Goal: Information Seeking & Learning: Compare options

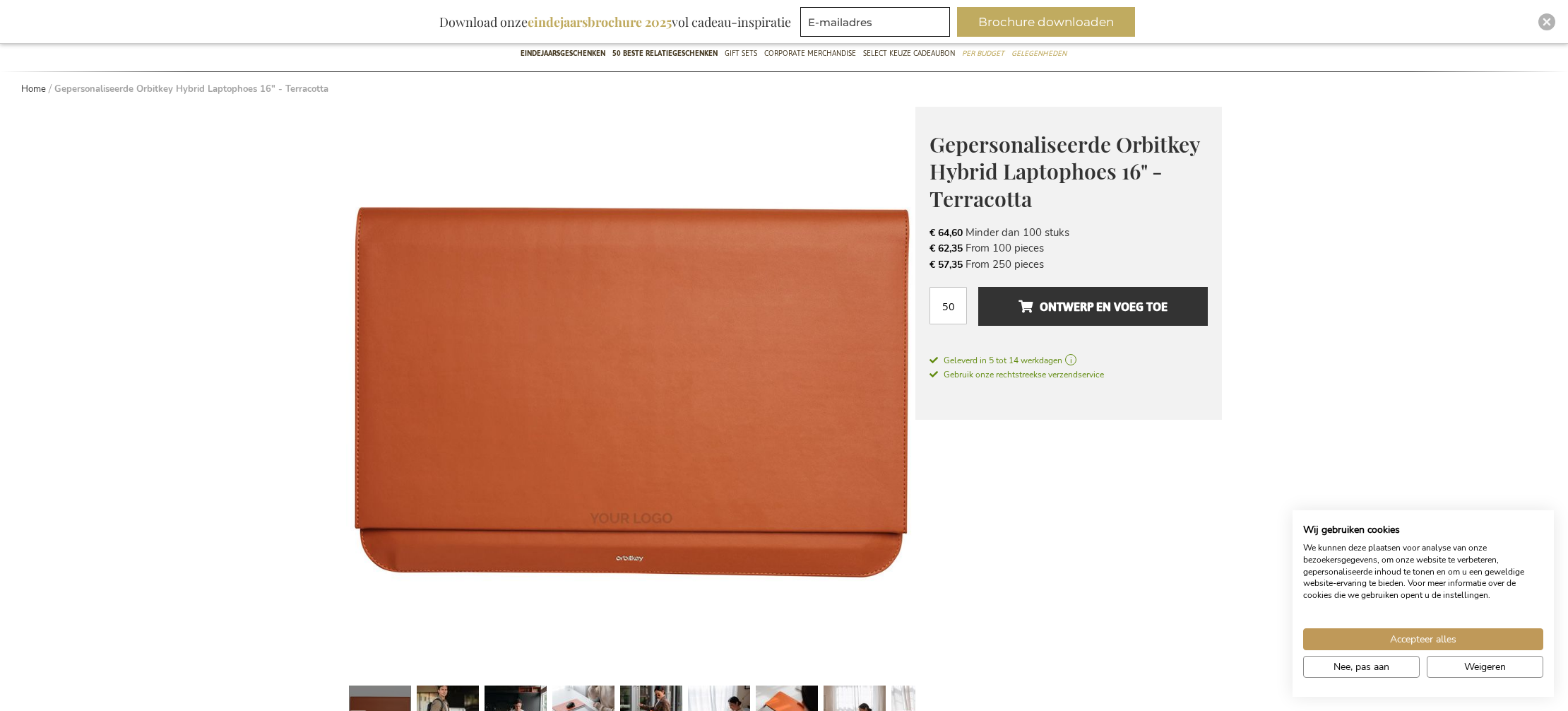
scroll to position [131, 0]
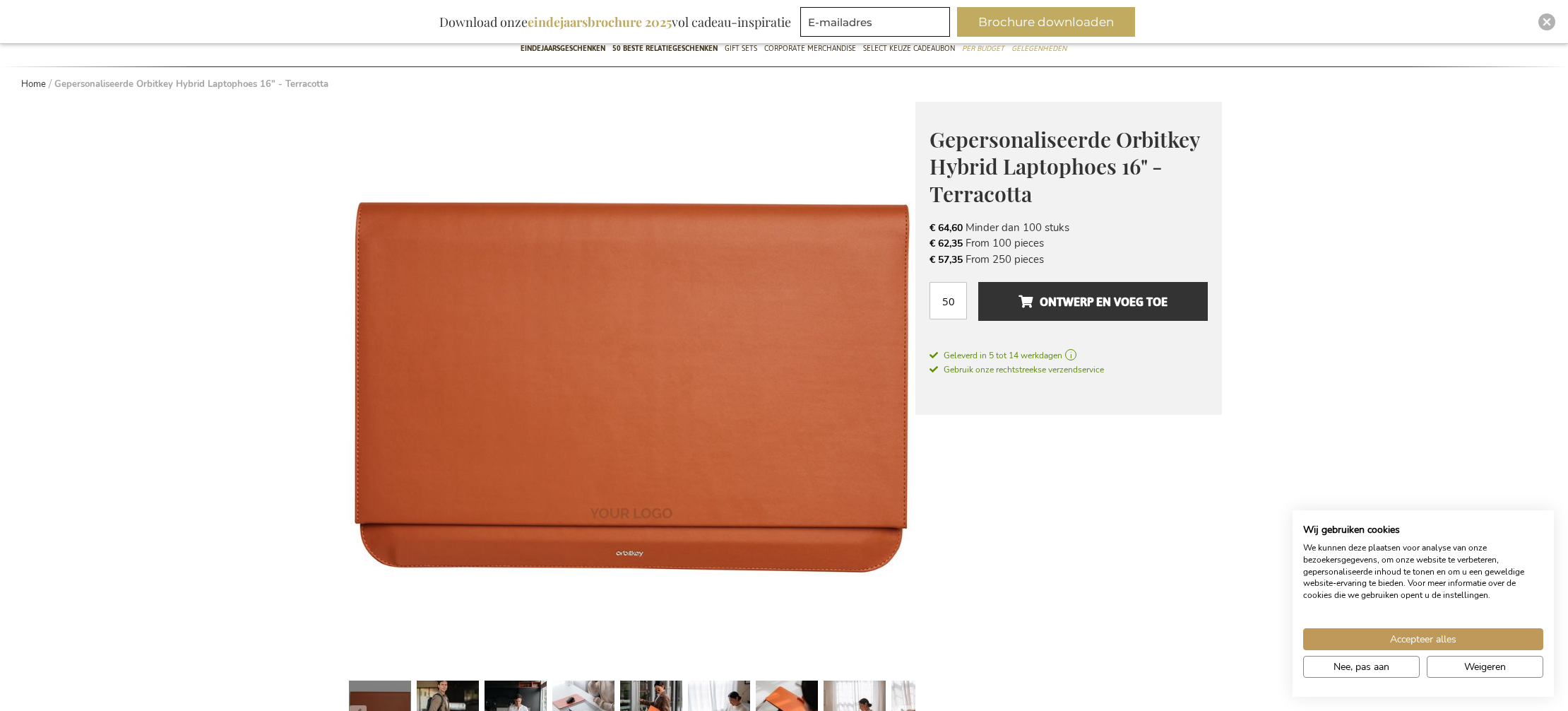
click at [296, 83] on strong "Gepersonaliseerde Orbitkey Hybrid Laptophoes 16" - Terracotta" at bounding box center [191, 84] width 274 height 12
click at [37, 87] on link "Home" at bounding box center [33, 84] width 25 height 12
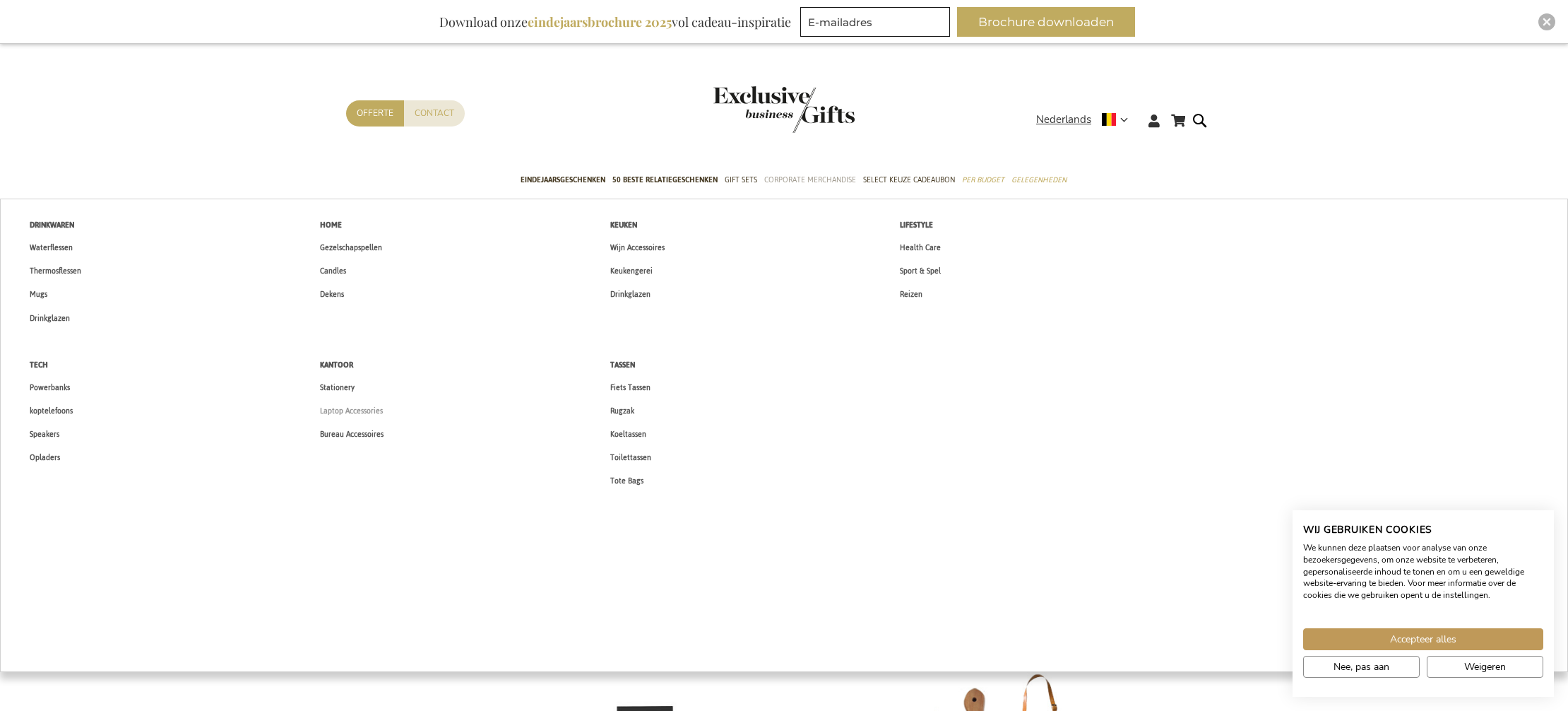
click at [347, 415] on span "Laptop Accessories" at bounding box center [351, 410] width 63 height 15
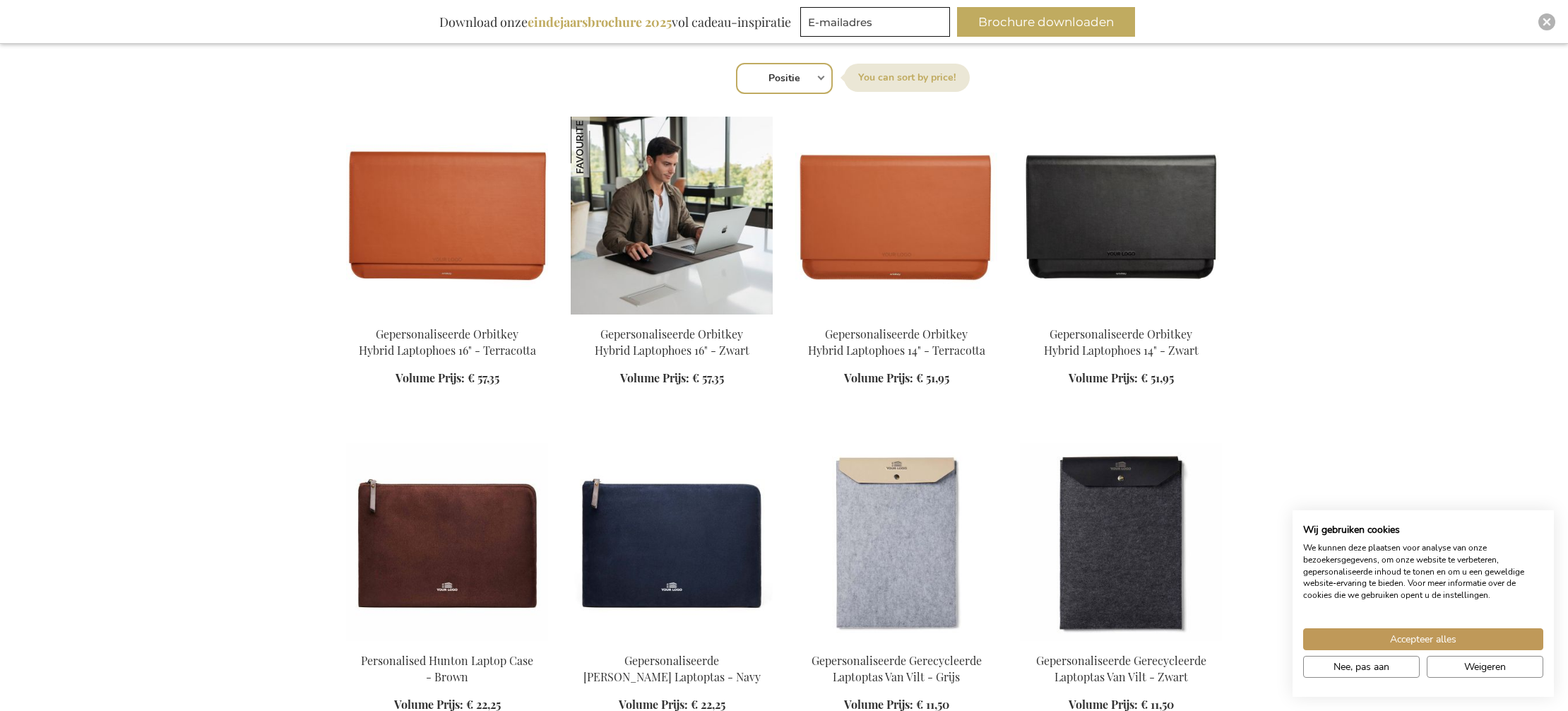
scroll to position [495, 0]
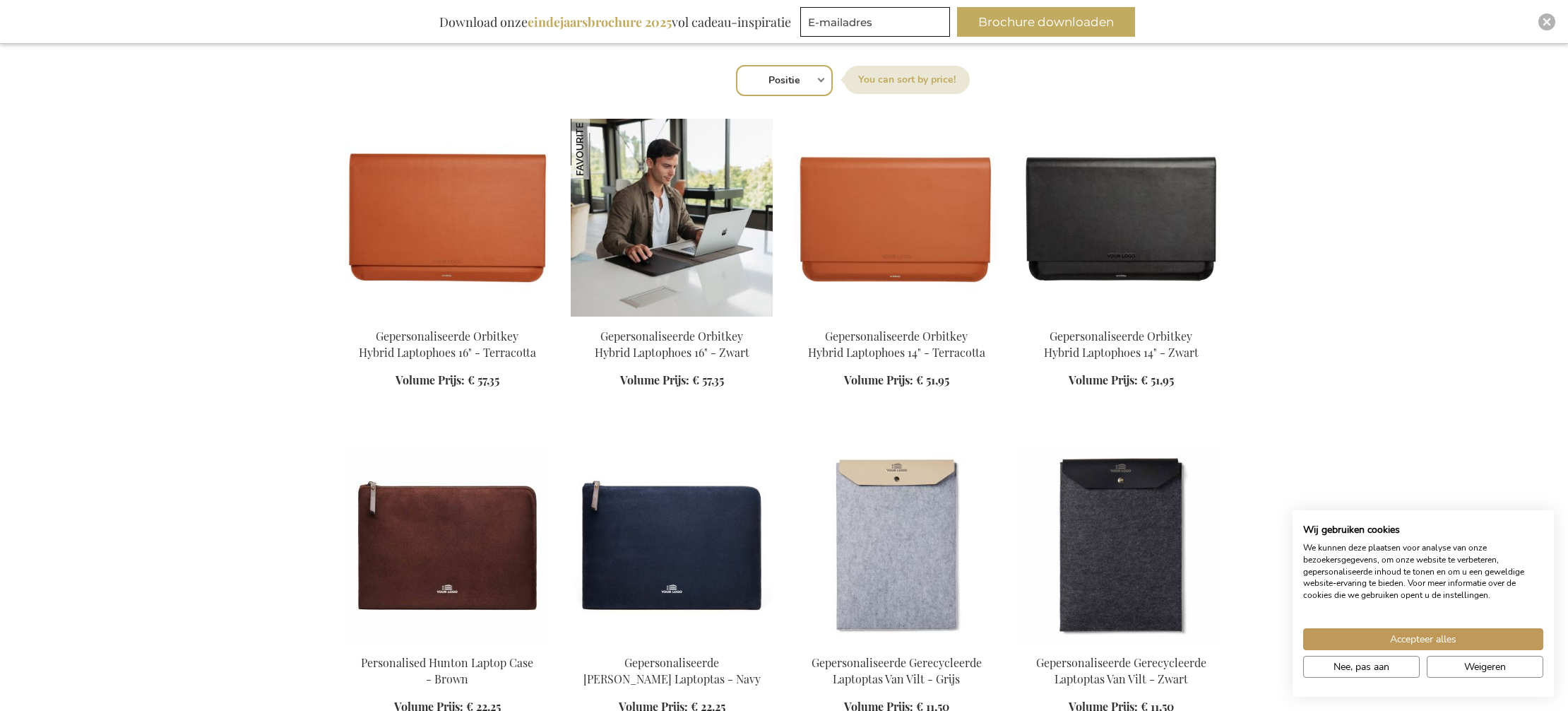
click at [670, 220] on img at bounding box center [671, 218] width 202 height 198
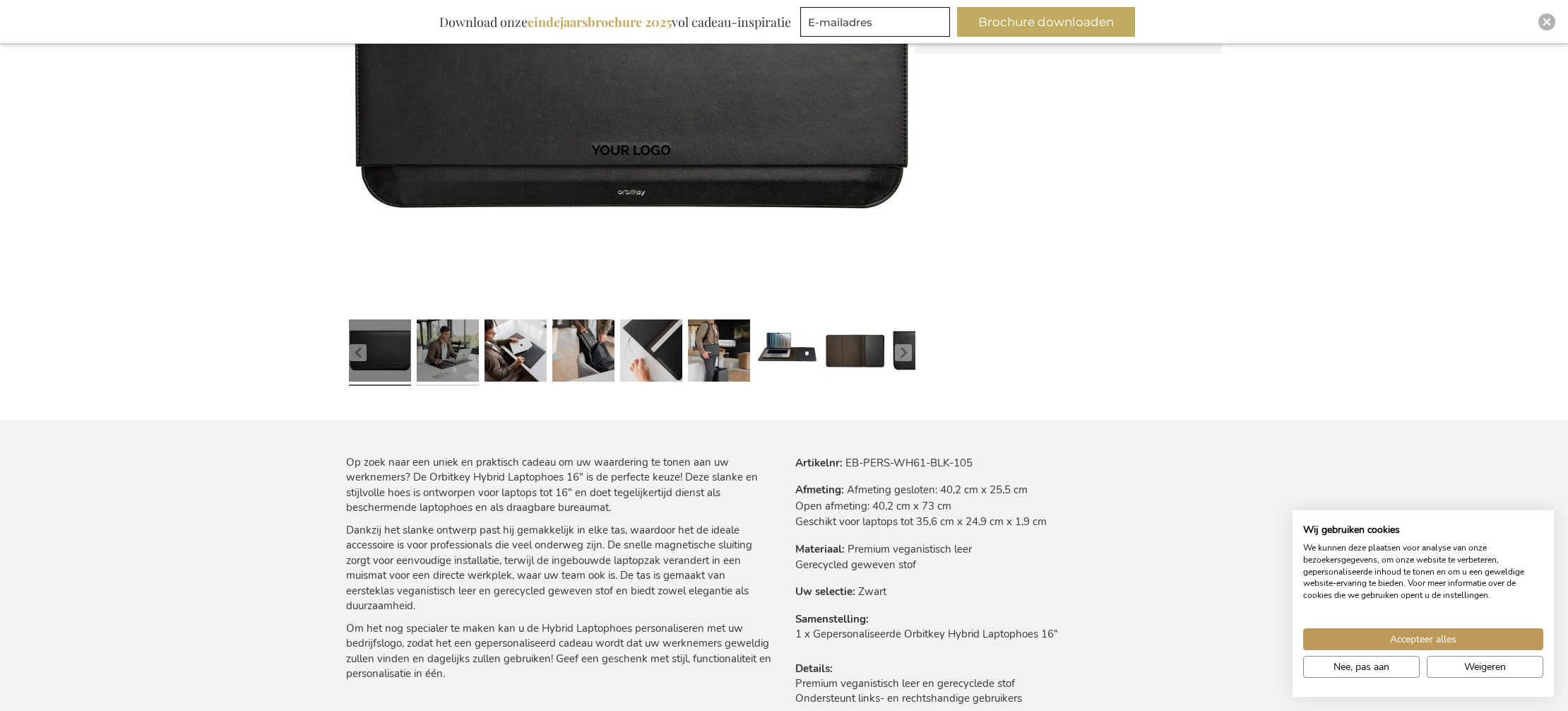
scroll to position [491, 0]
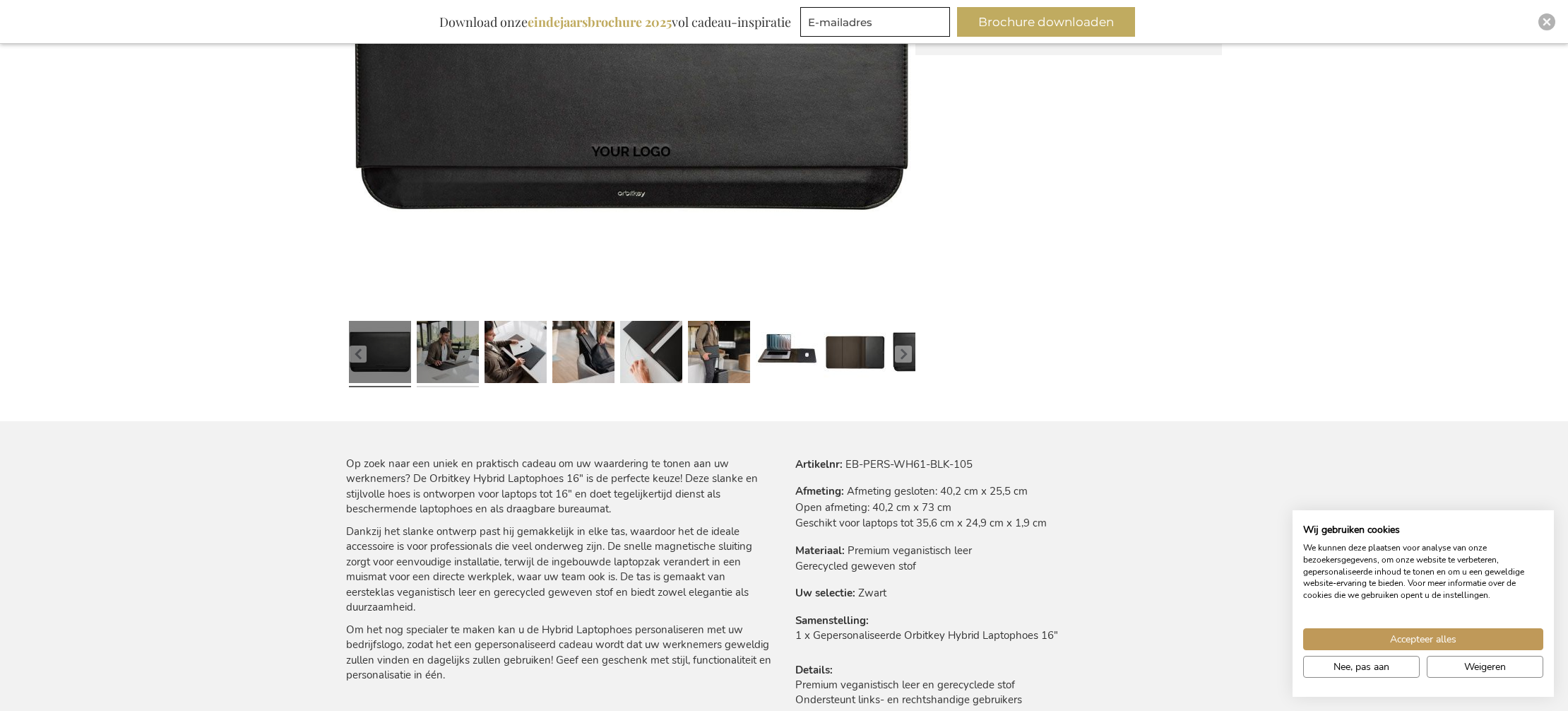
click at [453, 344] on link at bounding box center [447, 354] width 62 height 78
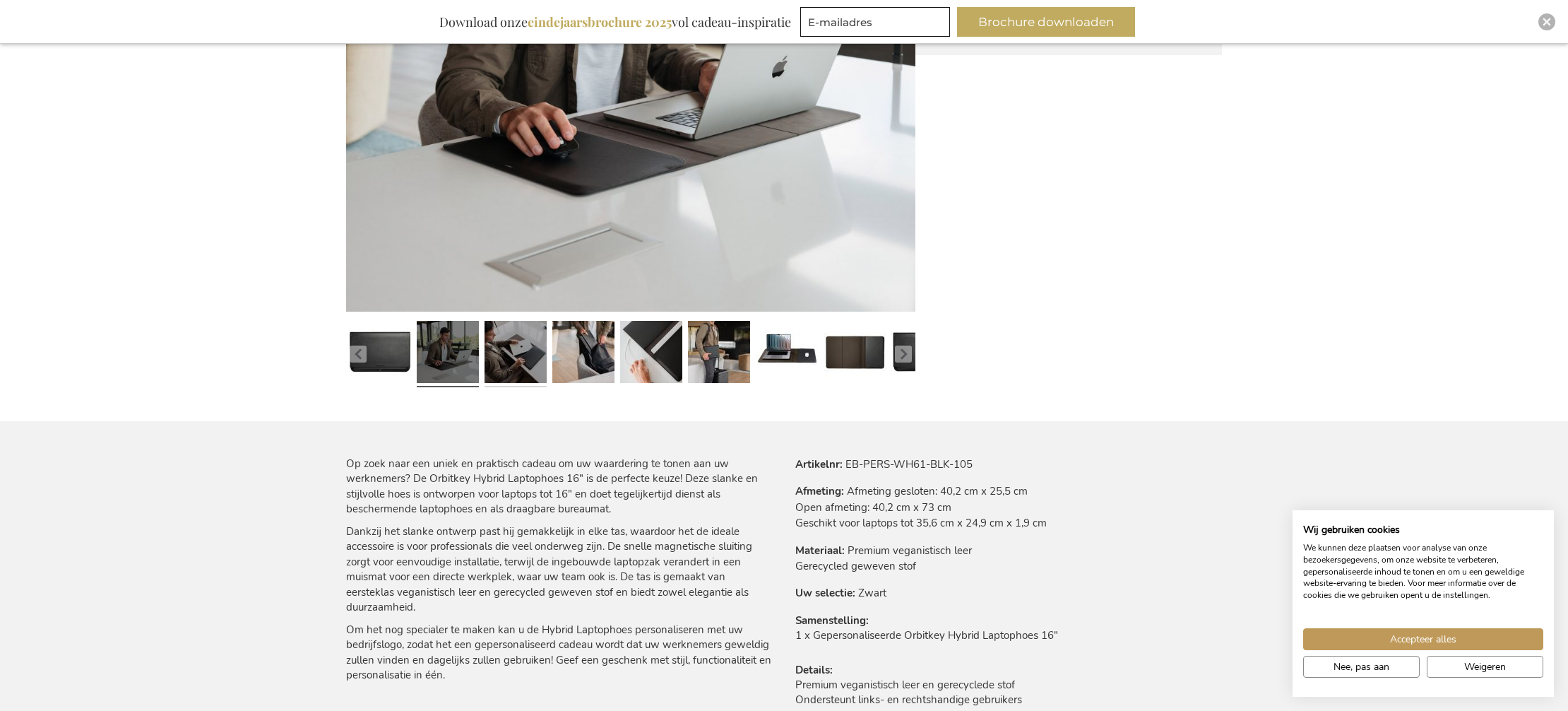
click at [524, 345] on link at bounding box center [515, 354] width 62 height 78
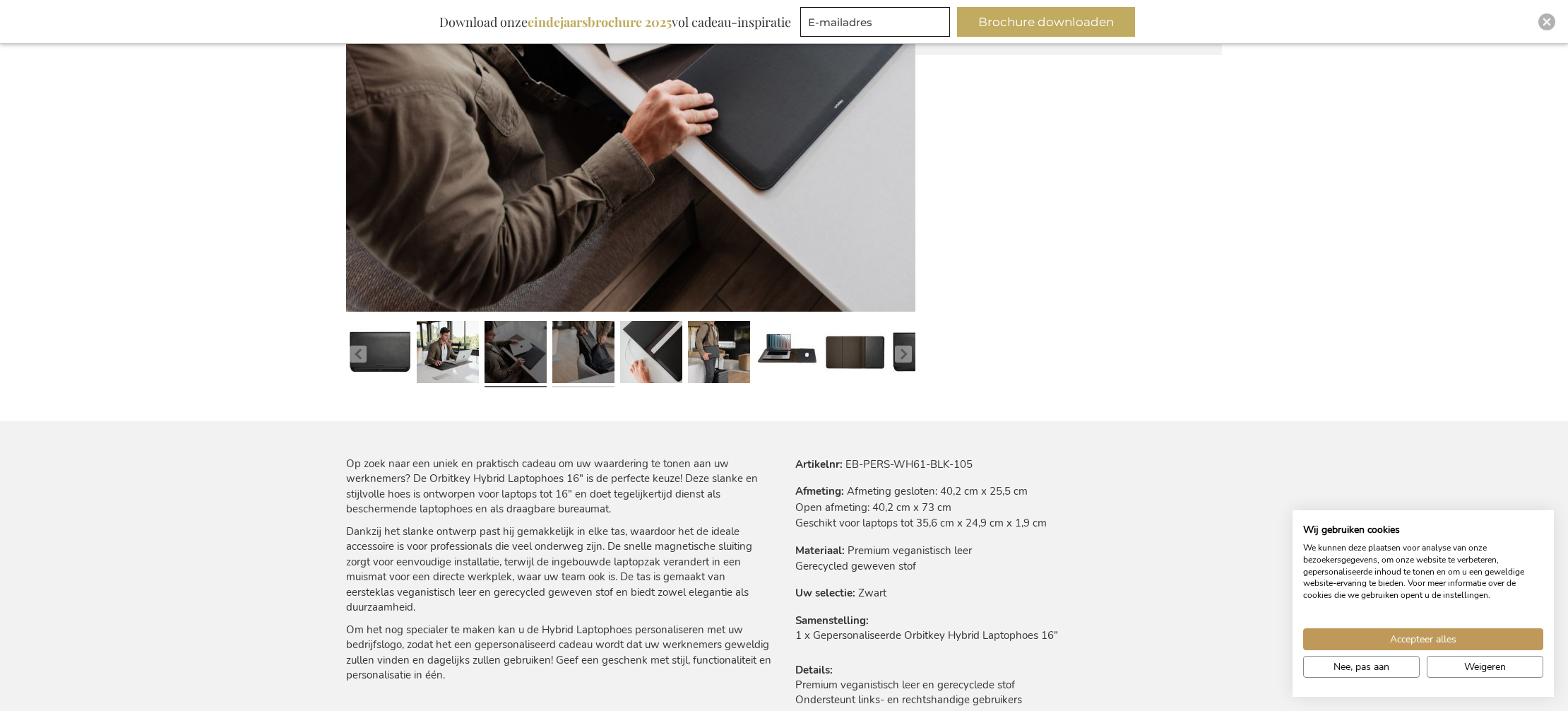
click at [587, 349] on link at bounding box center [583, 354] width 62 height 78
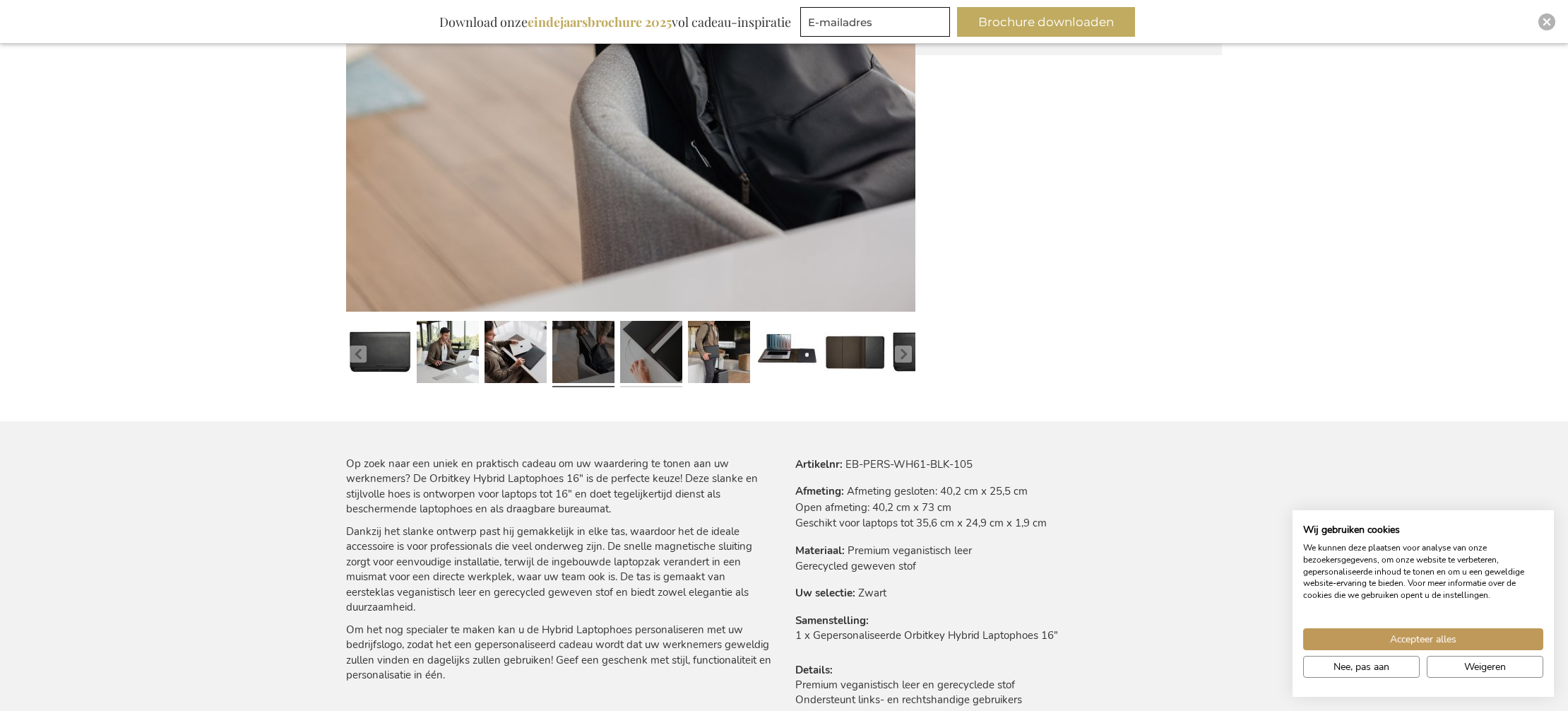
click at [650, 349] on link at bounding box center [651, 354] width 62 height 78
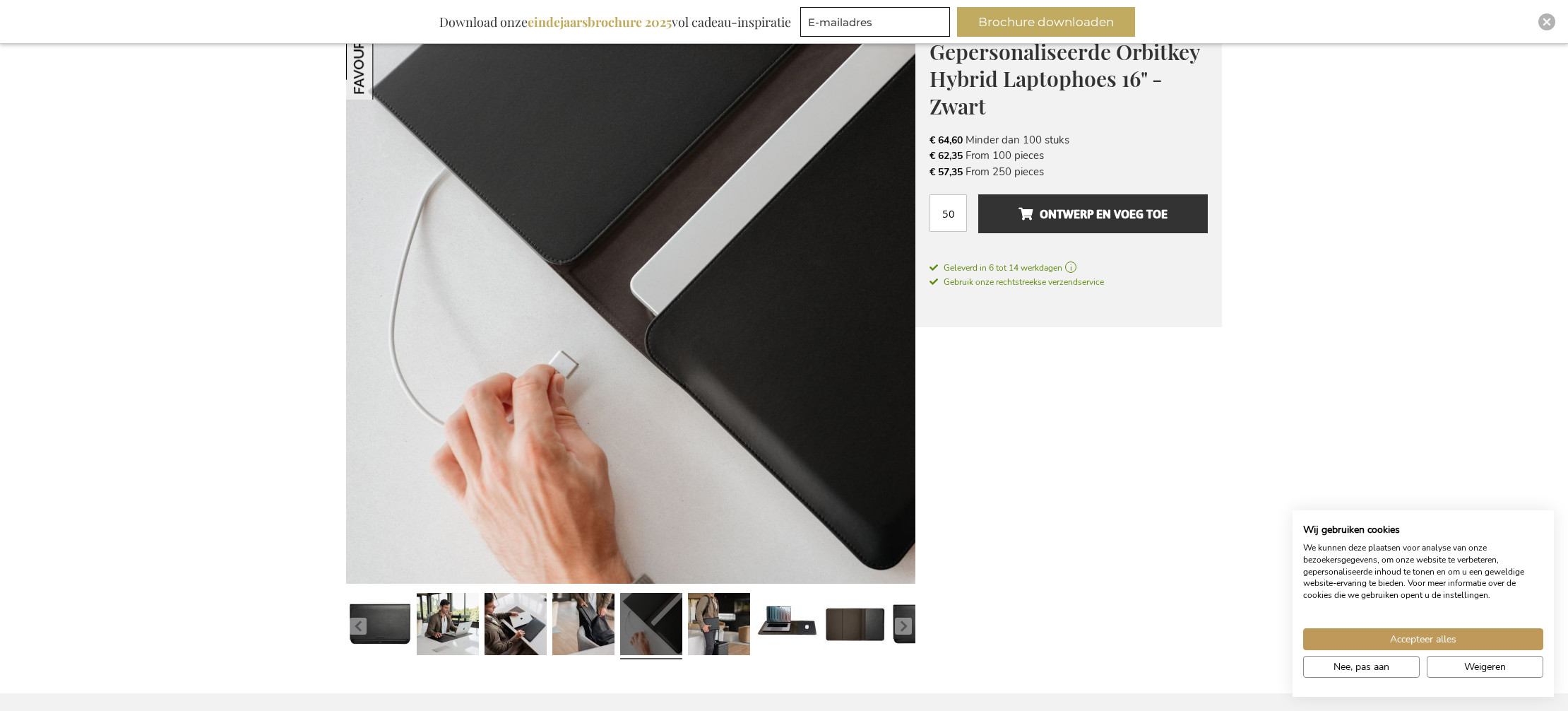
scroll to position [216, 0]
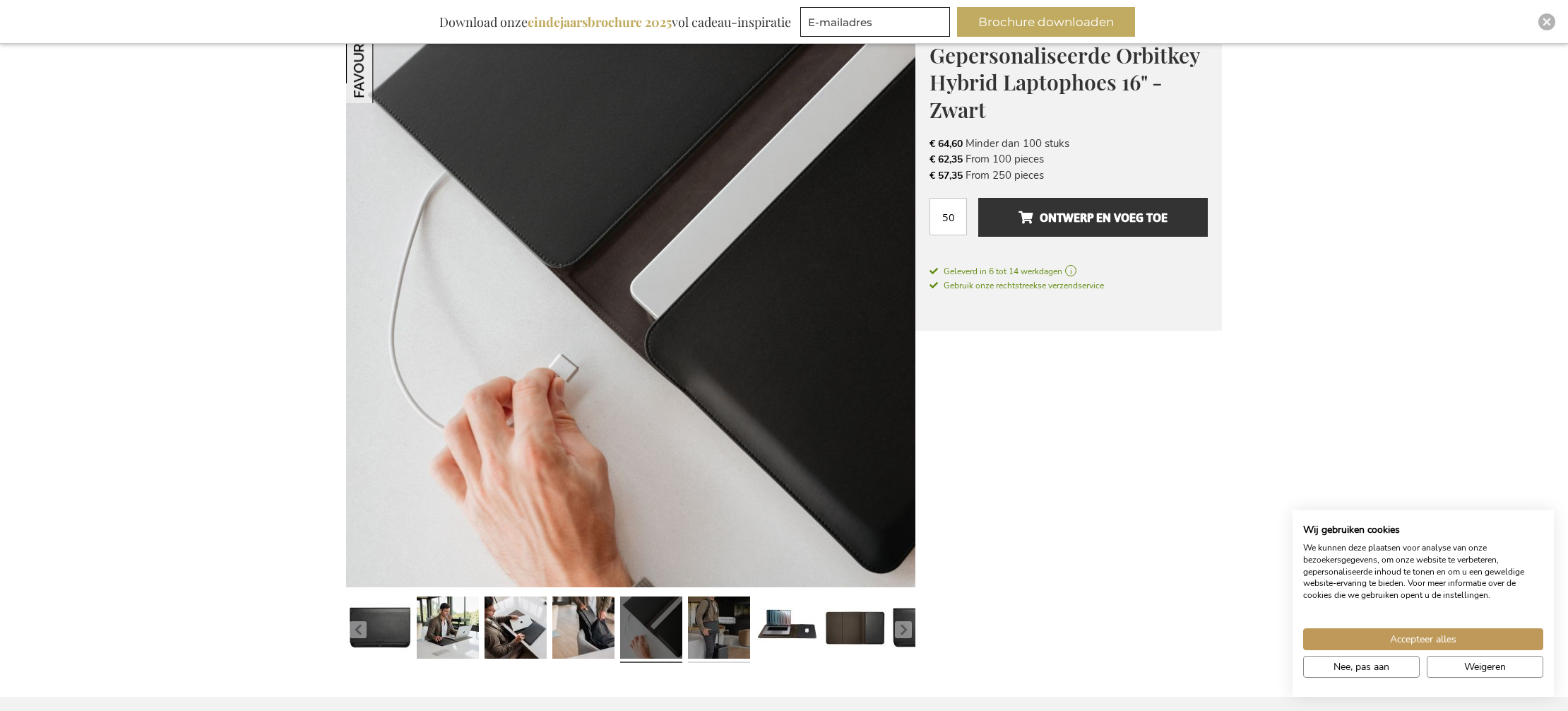
click at [725, 638] on link at bounding box center [718, 629] width 62 height 78
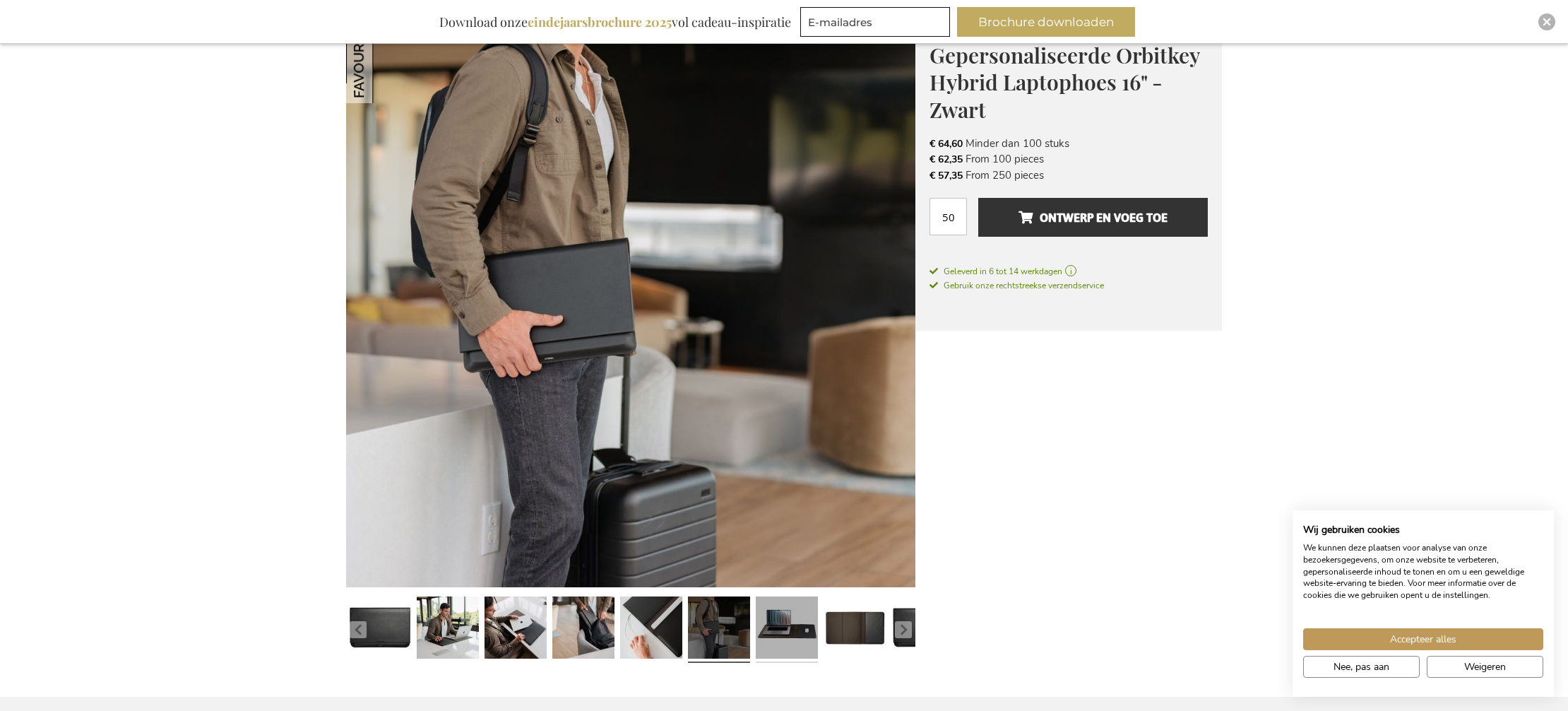
click at [789, 628] on link at bounding box center [786, 629] width 62 height 78
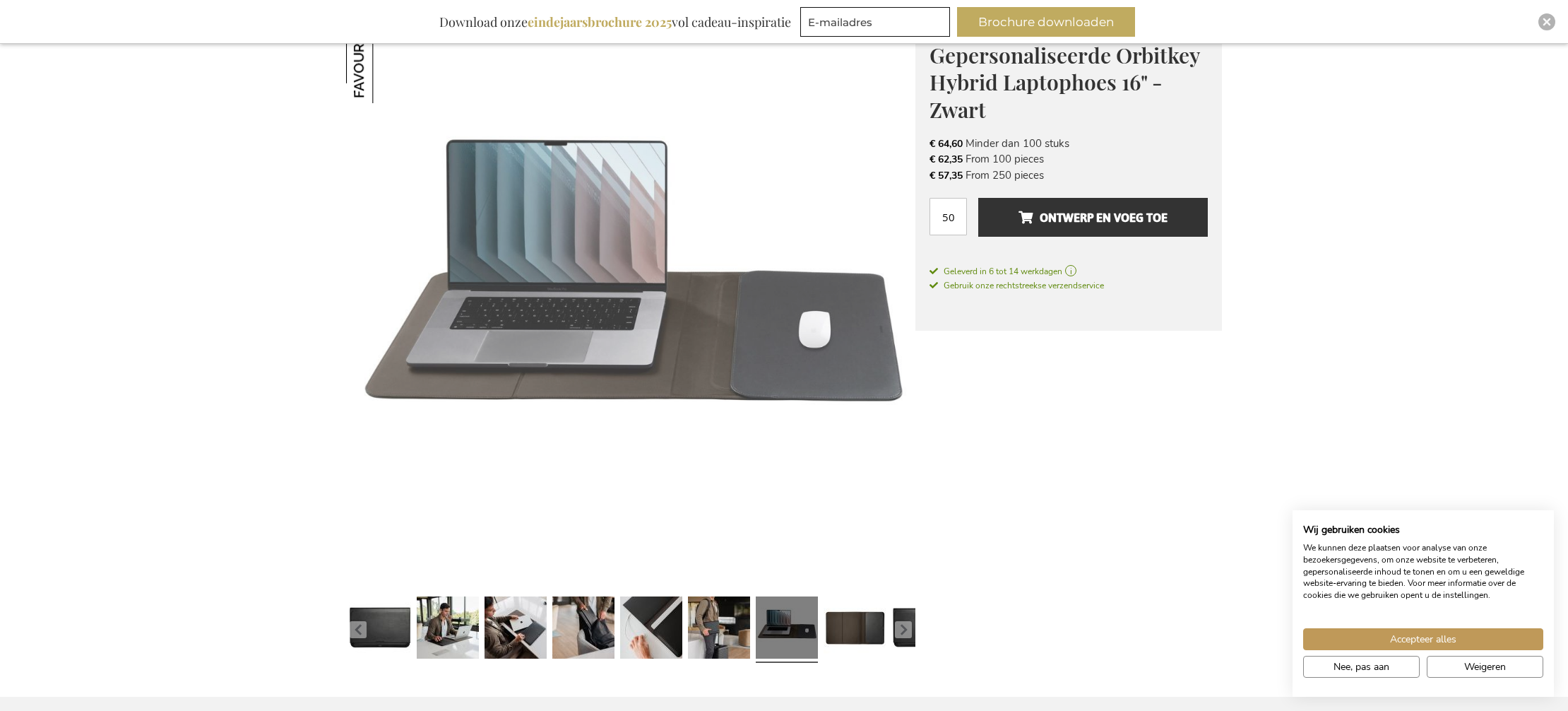
scroll to position [213, 0]
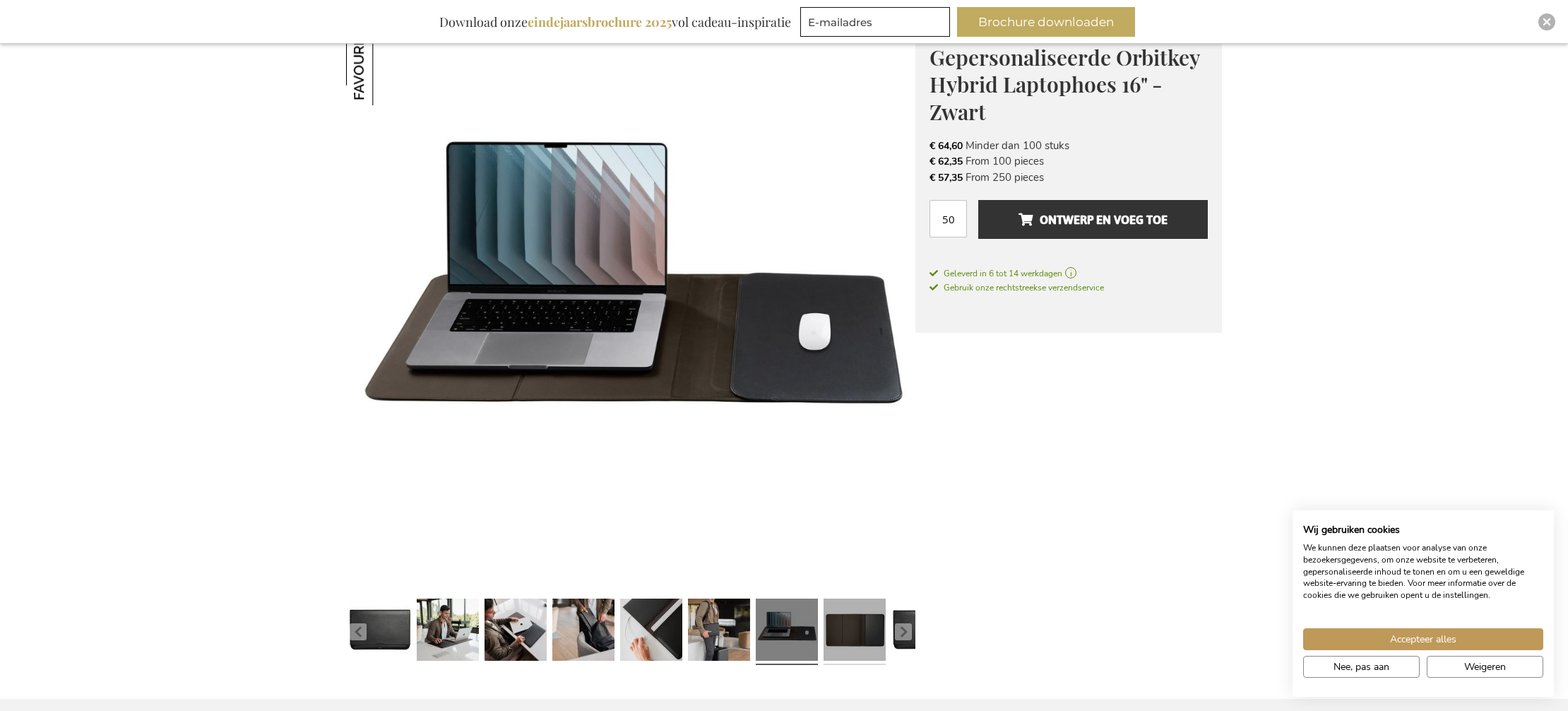
click at [854, 624] on link at bounding box center [854, 631] width 62 height 78
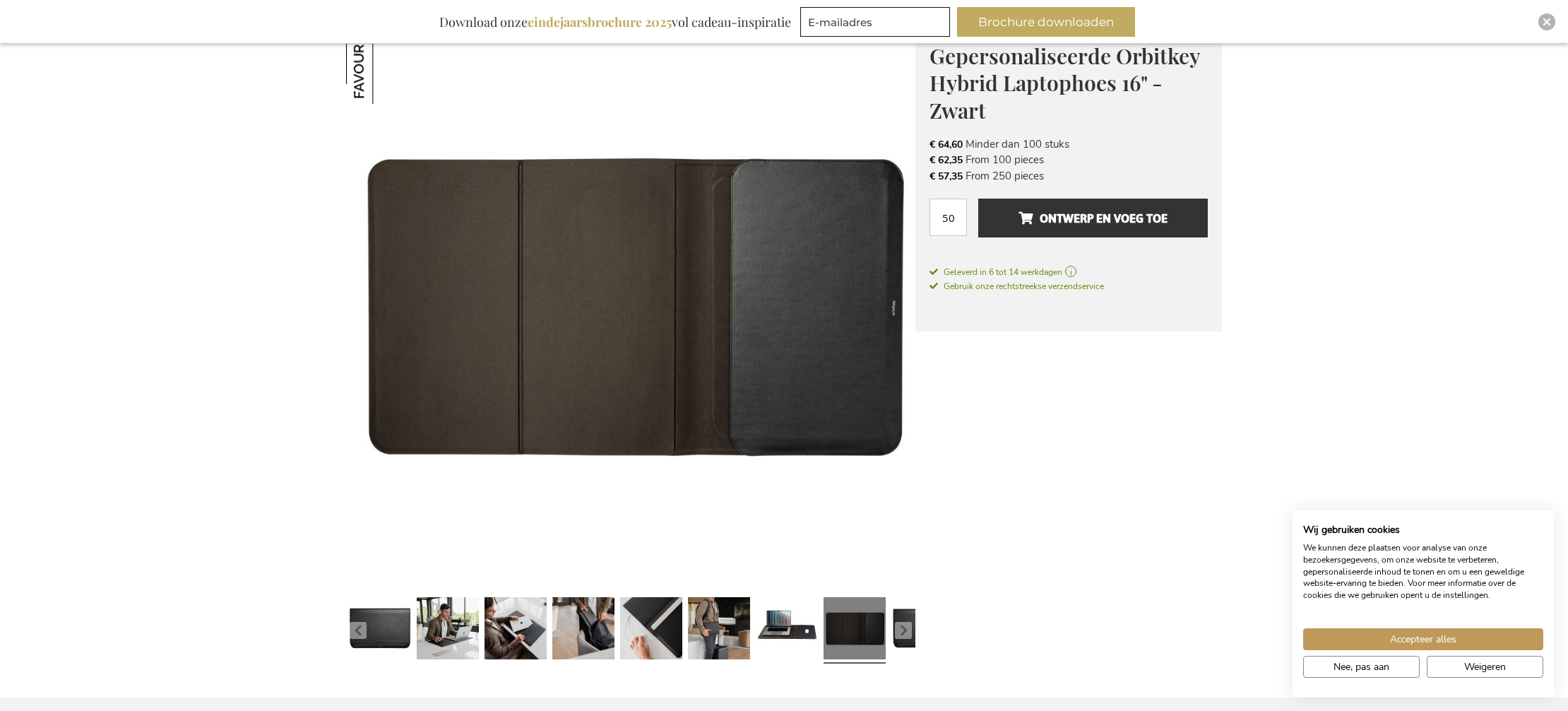
scroll to position [213, 0]
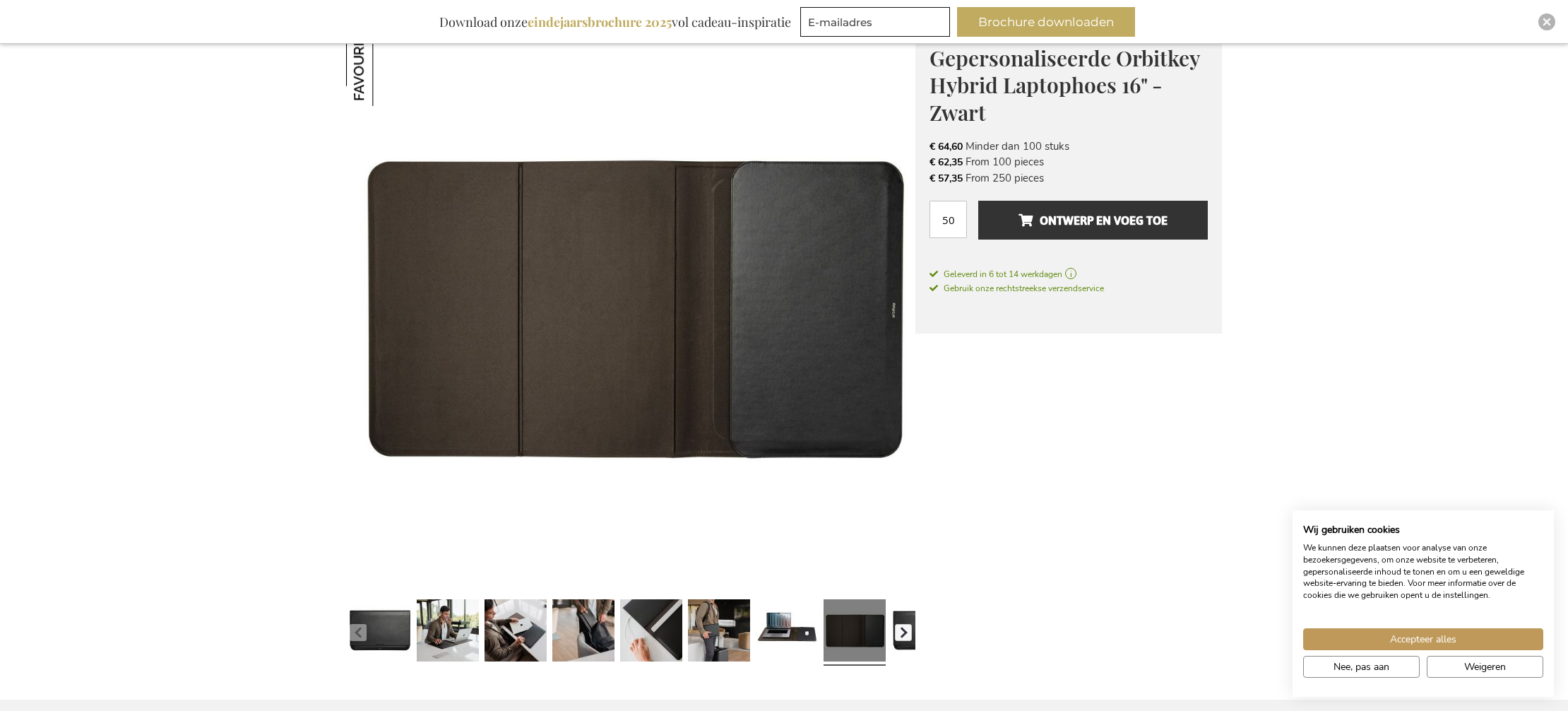
click at [909, 624] on button "button" at bounding box center [903, 632] width 17 height 17
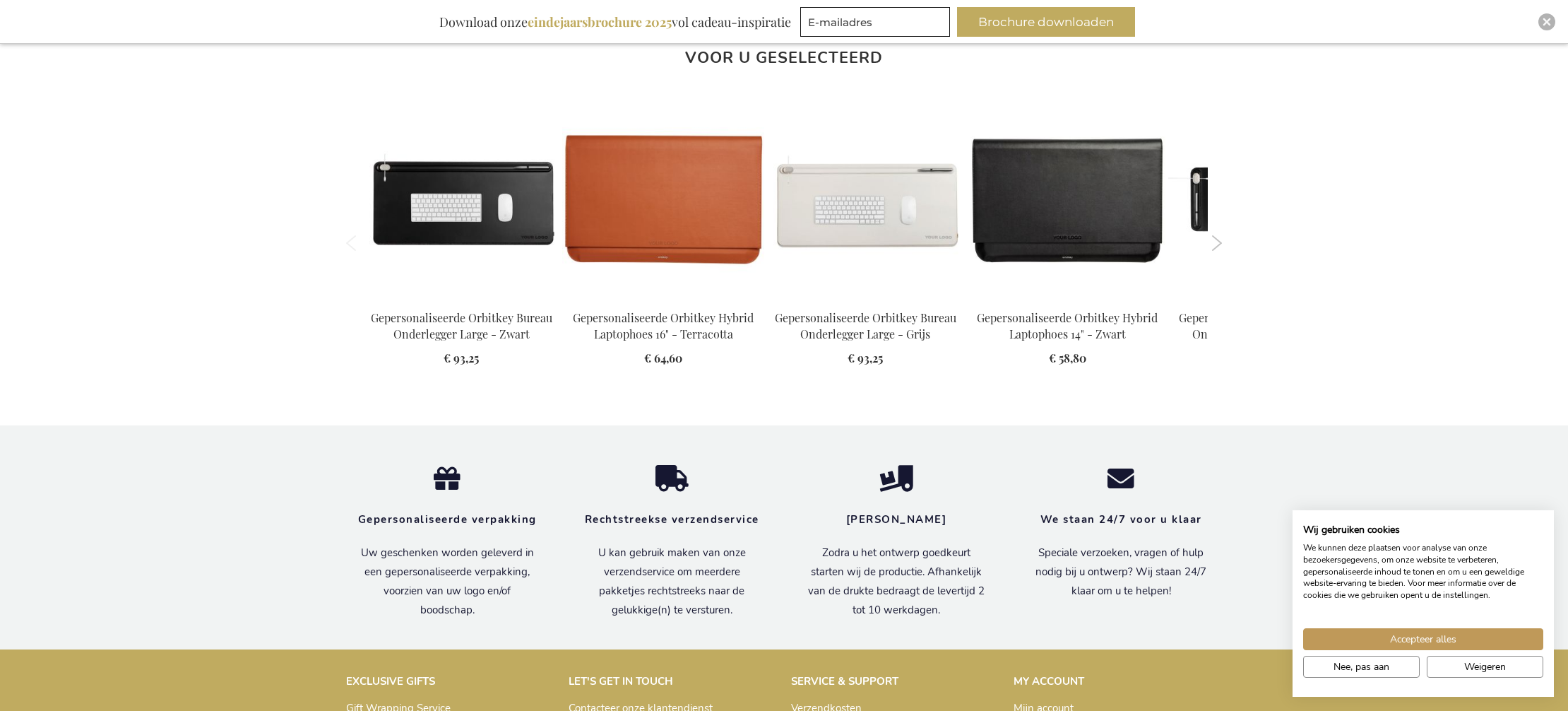
scroll to position [1626, 0]
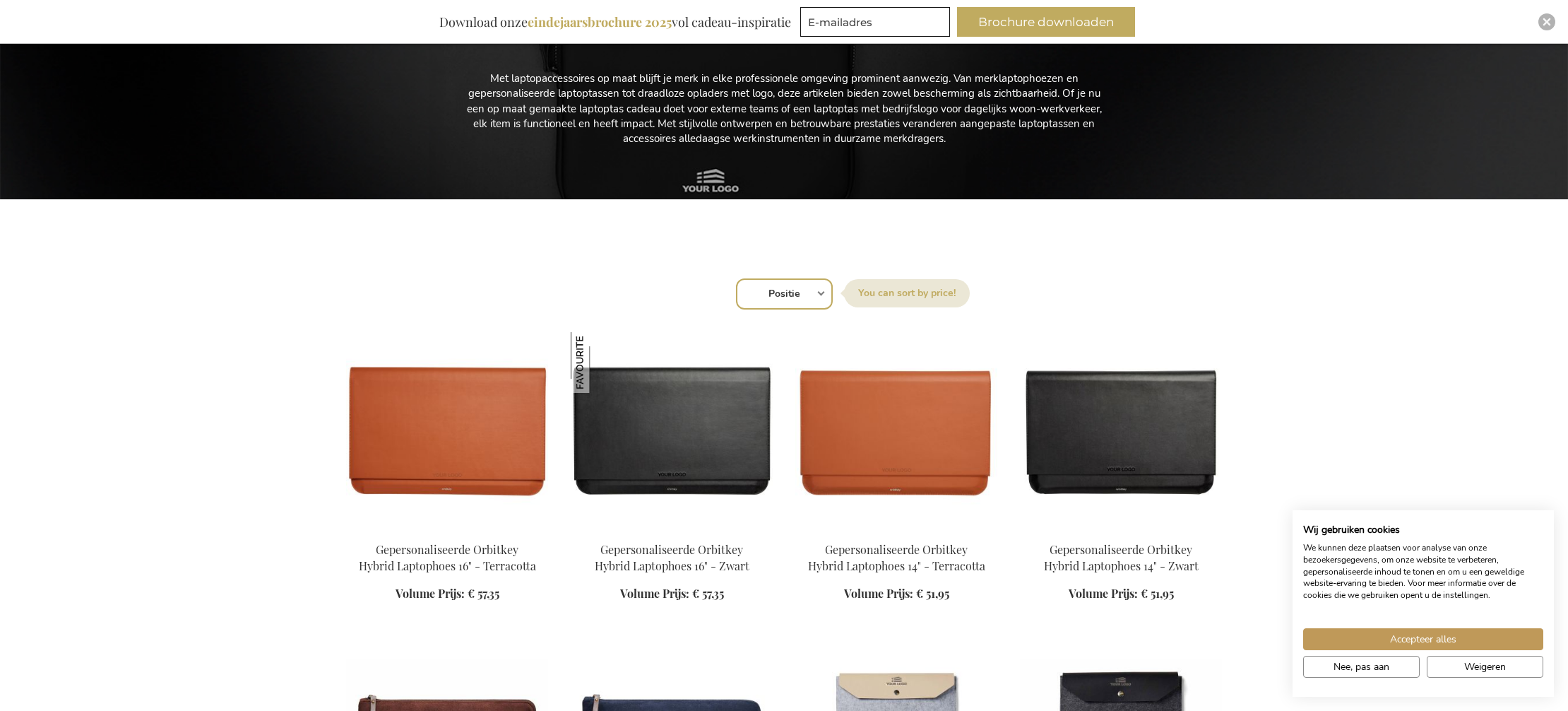
scroll to position [267, 0]
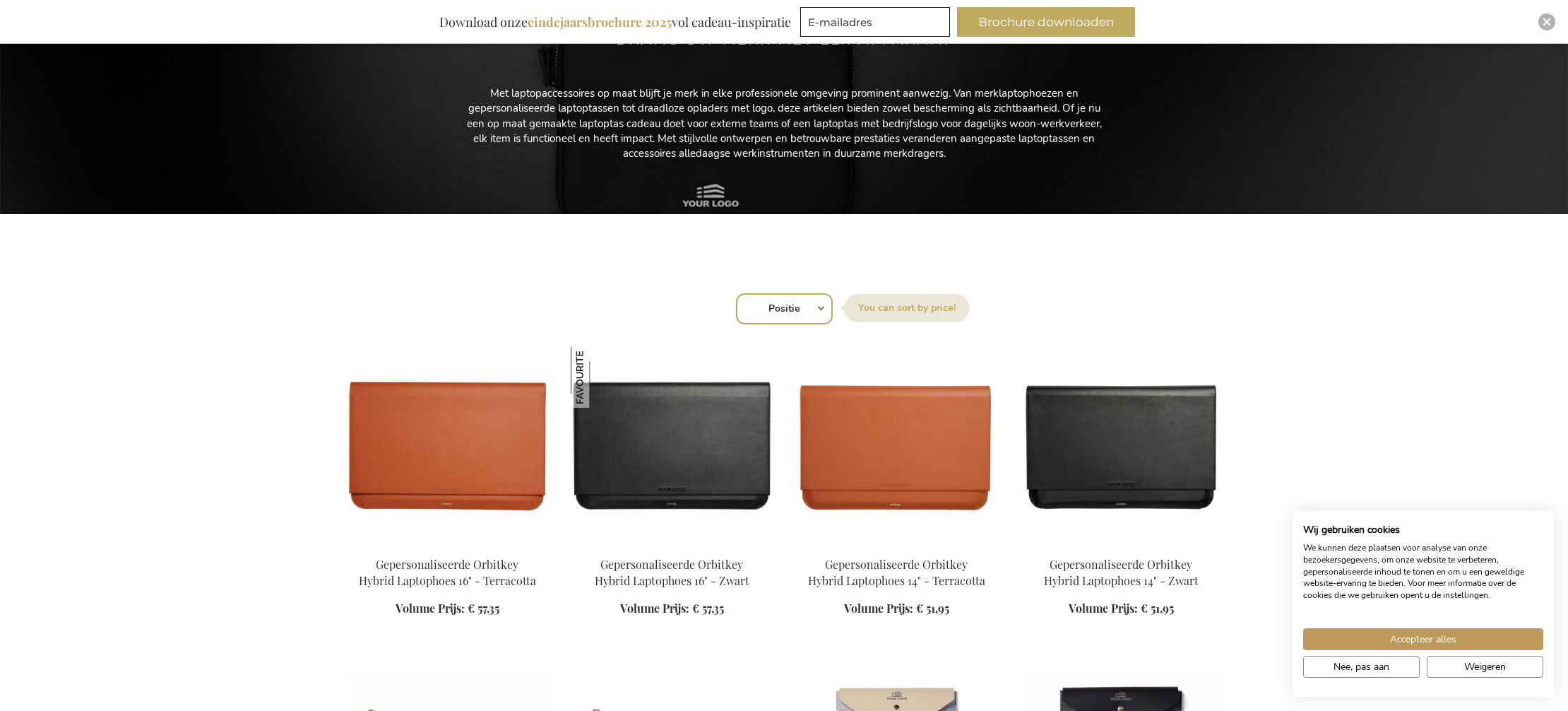
click at [820, 309] on div "Sorteer op Positie Best Sellers Meest bekeken Nieuw Biggest Saving Price: low t…" at bounding box center [784, 308] width 860 height 34
click at [821, 308] on div "Sorteer op Positie Best Sellers Meest bekeken Nieuw Biggest Saving Price: low t…" at bounding box center [784, 308] width 860 height 34
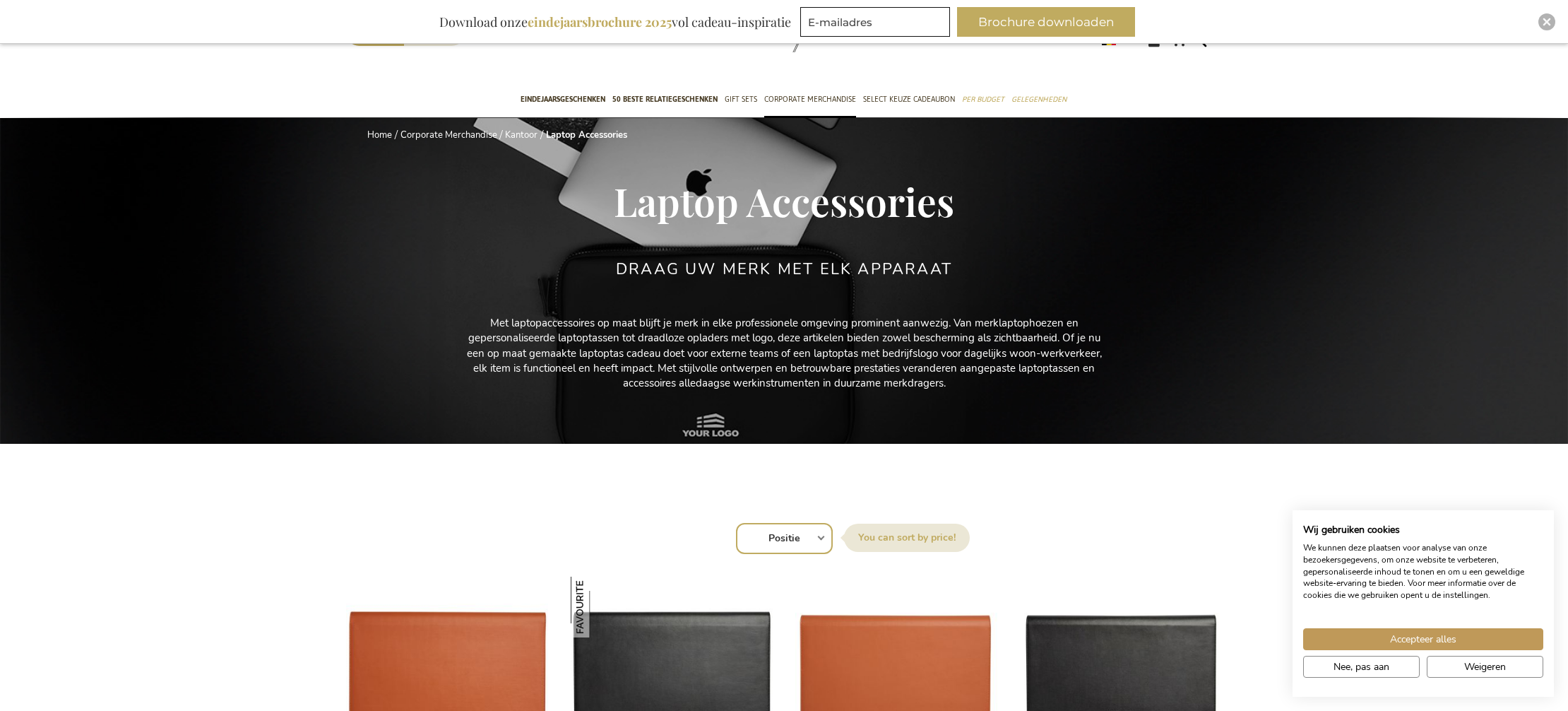
scroll to position [0, 0]
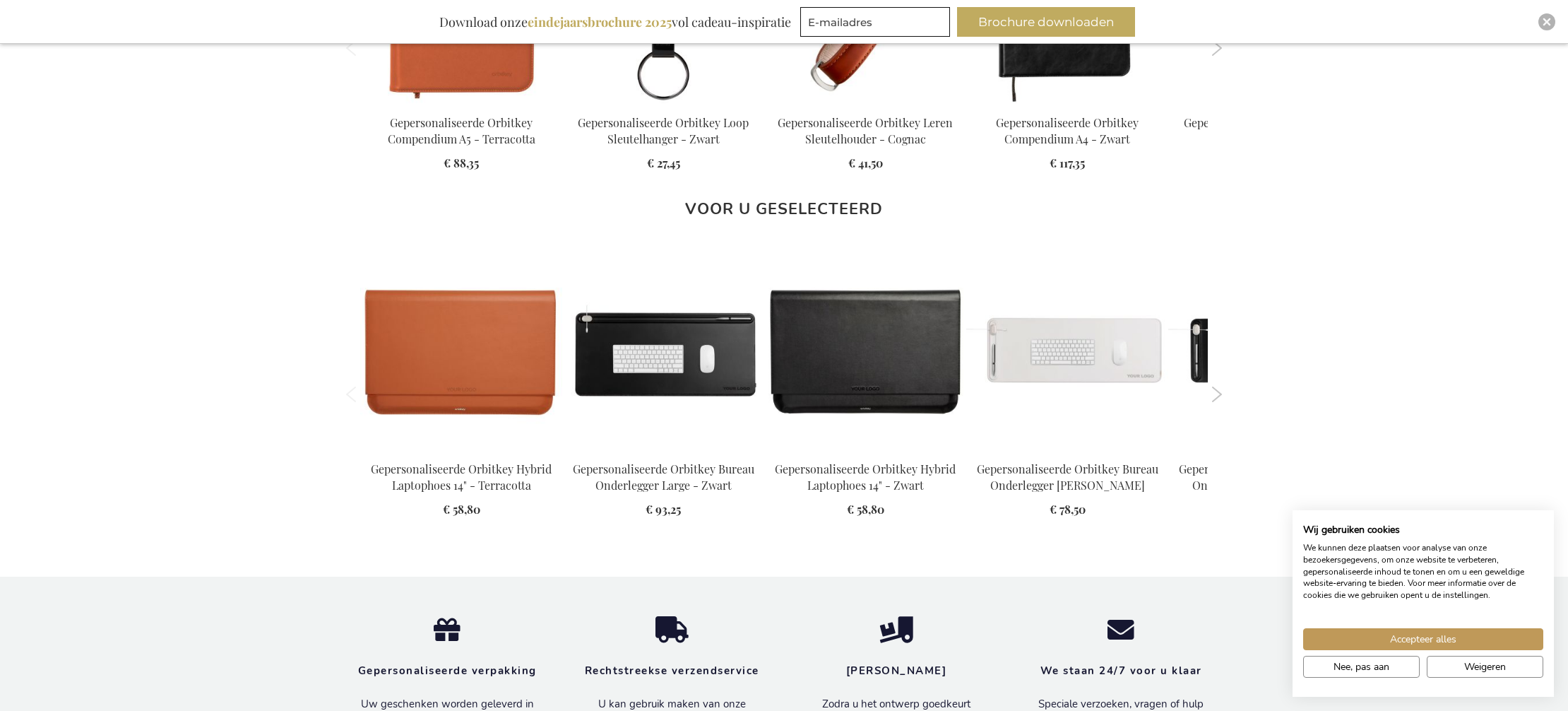
scroll to position [1475, 0]
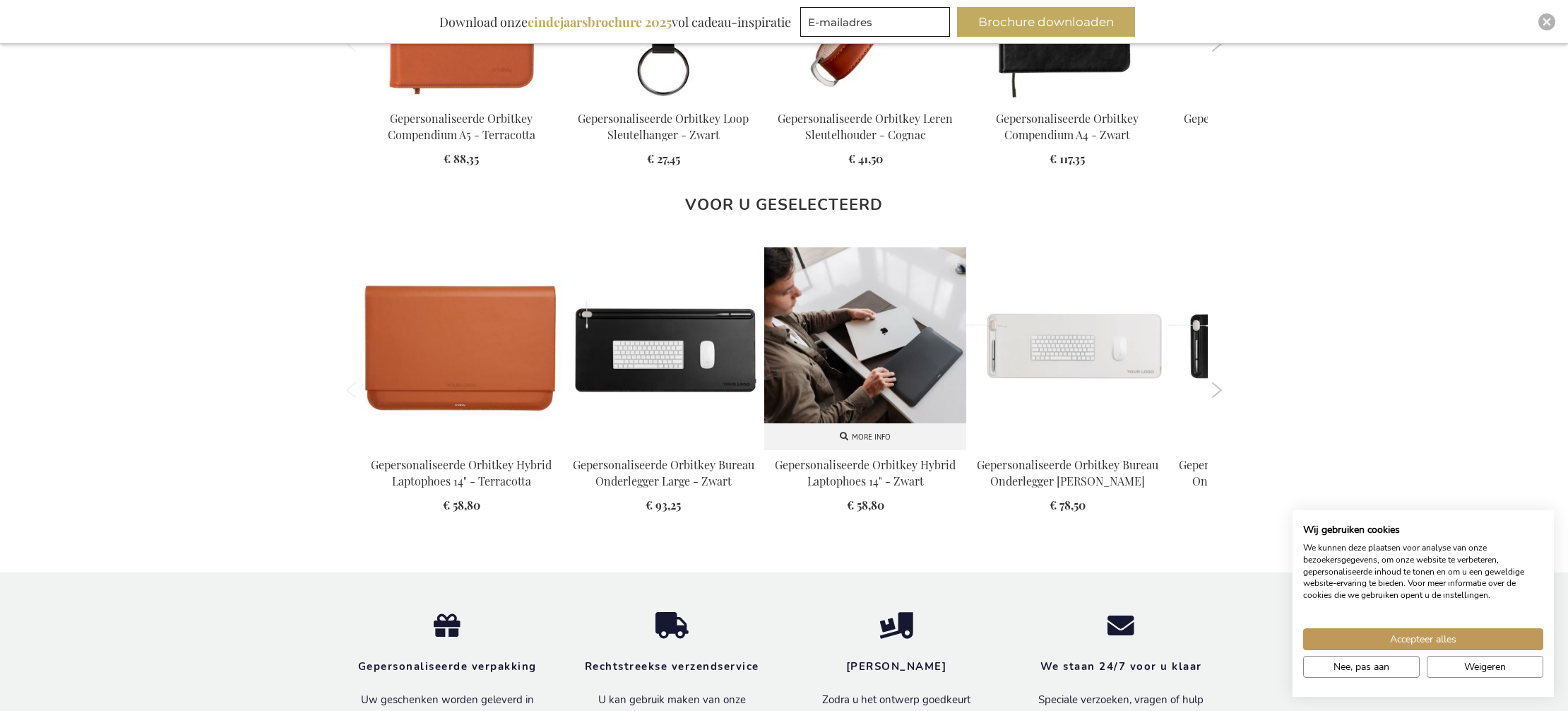
click at [836, 334] on img at bounding box center [864, 348] width 202 height 202
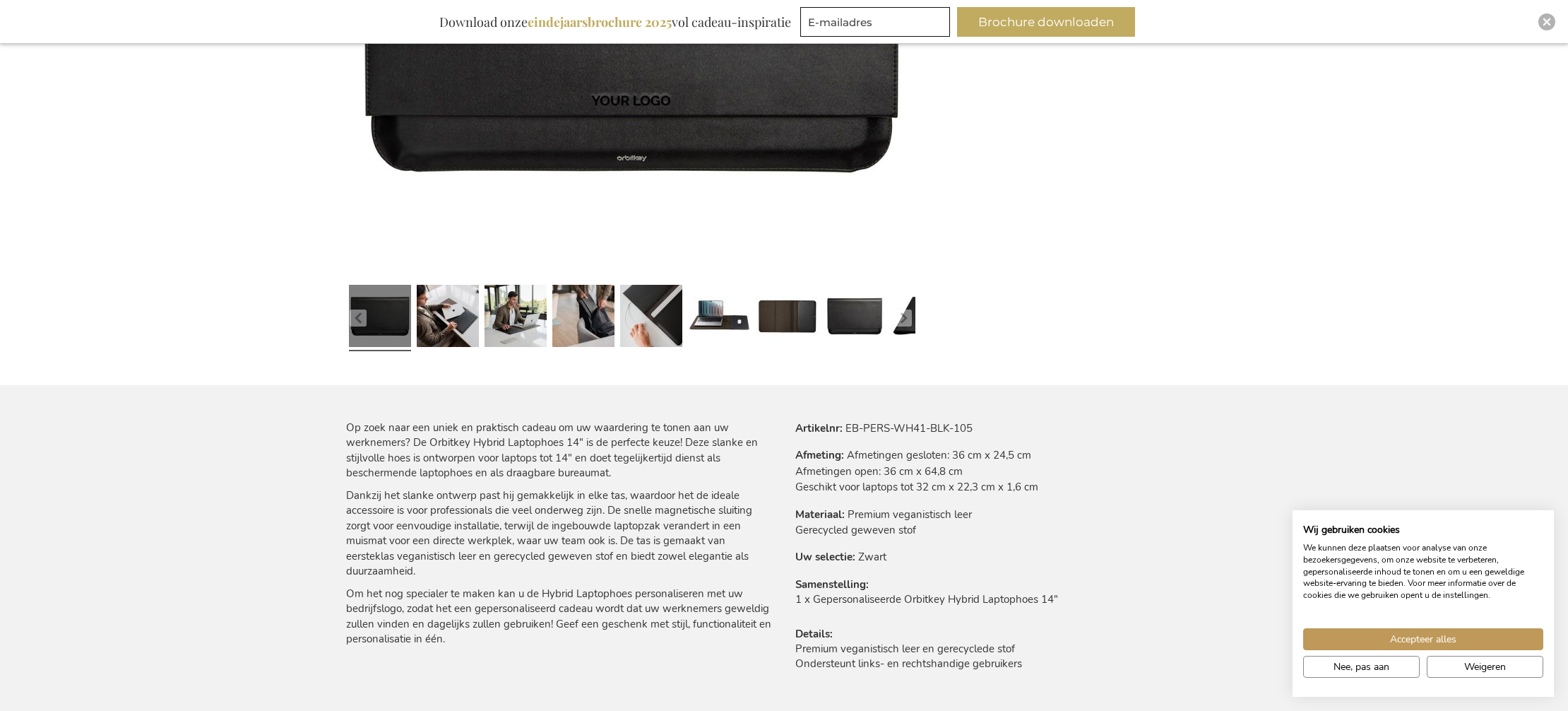
scroll to position [529, 0]
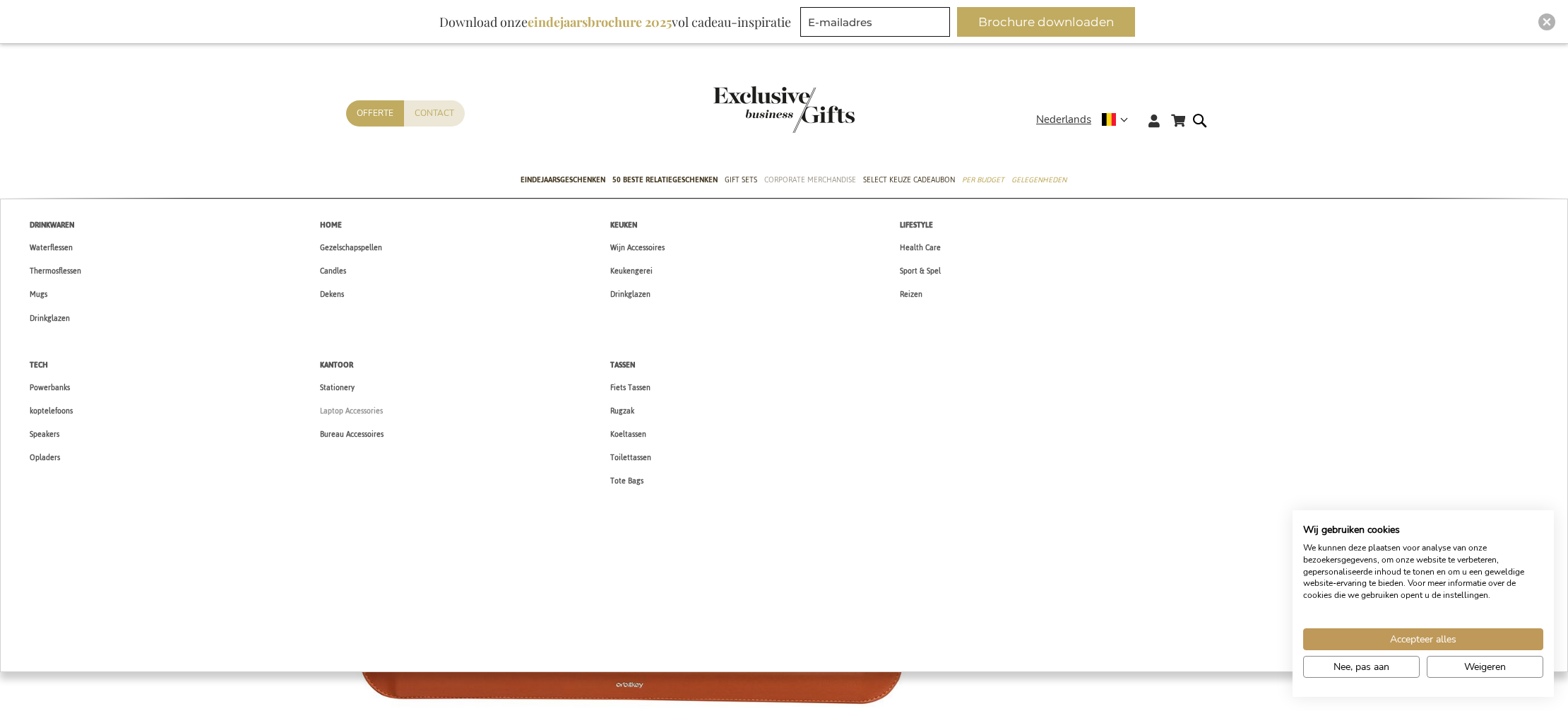
click at [344, 408] on span "Laptop Accessories" at bounding box center [351, 410] width 63 height 15
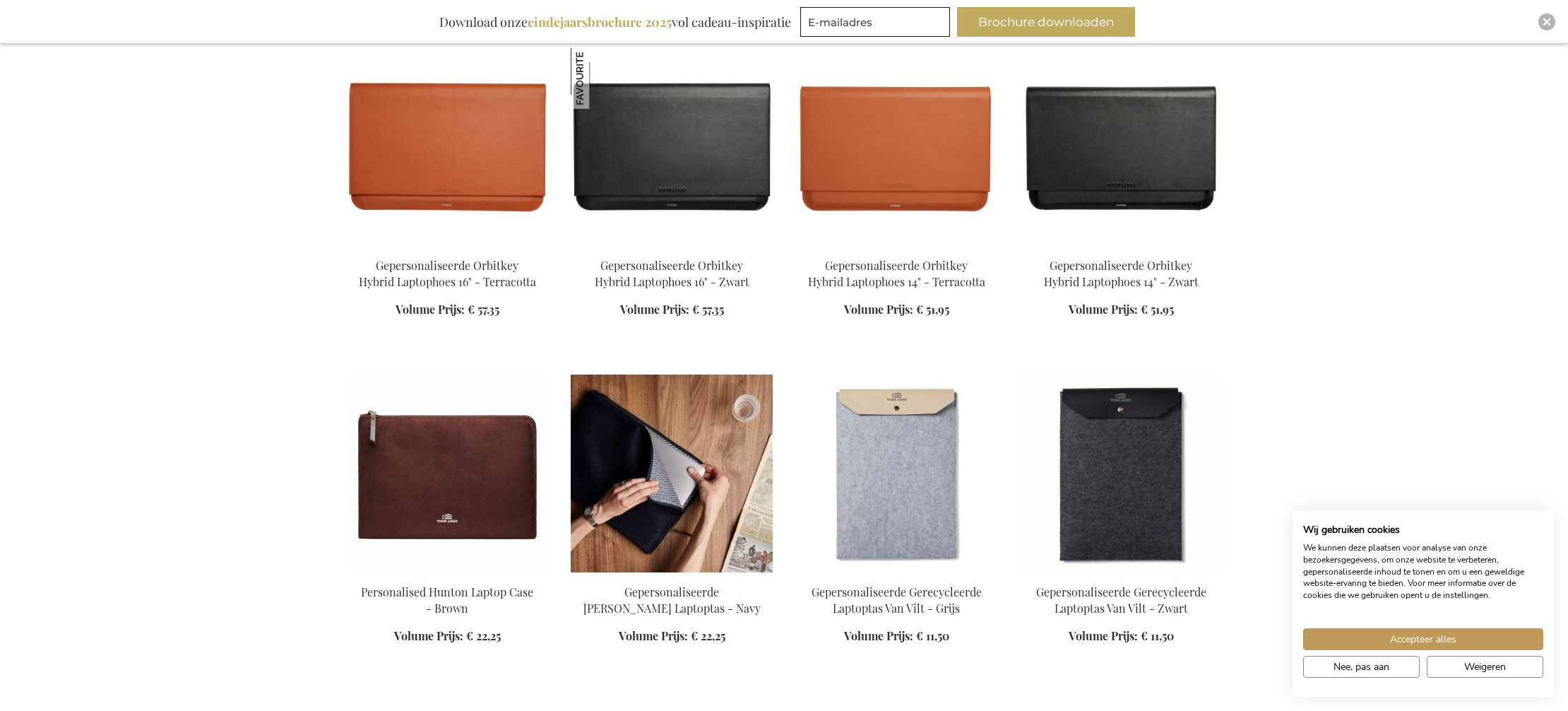
scroll to position [580, 0]
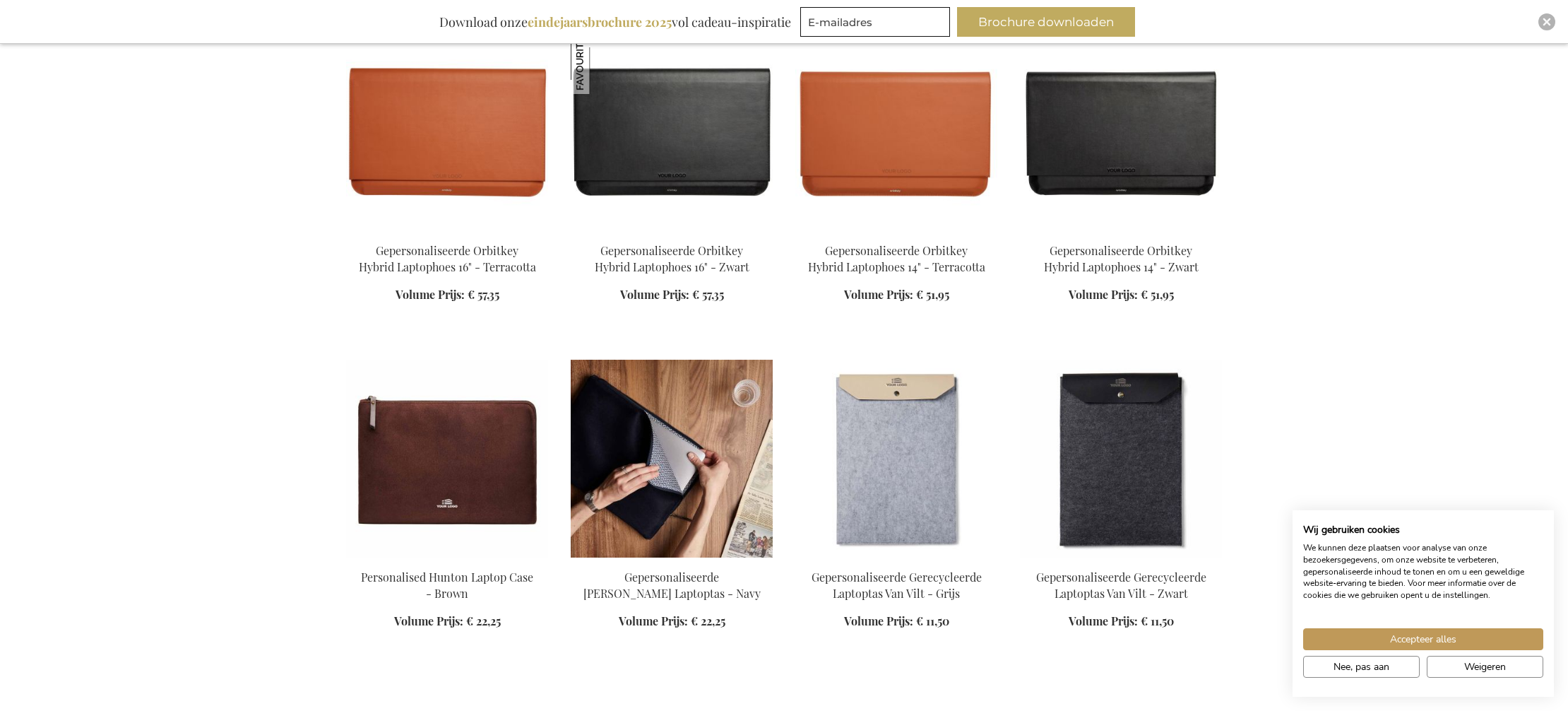
click at [669, 468] on img at bounding box center [671, 458] width 202 height 198
